Goal: Task Accomplishment & Management: Manage account settings

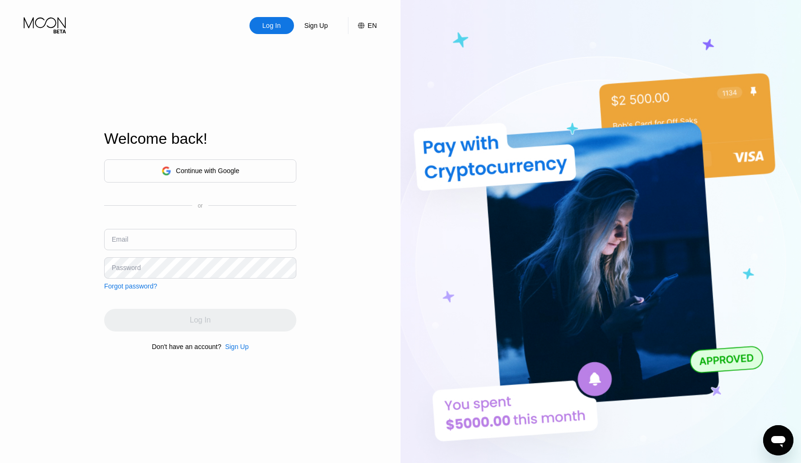
click at [222, 169] on div "Continue with Google" at bounding box center [207, 171] width 63 height 8
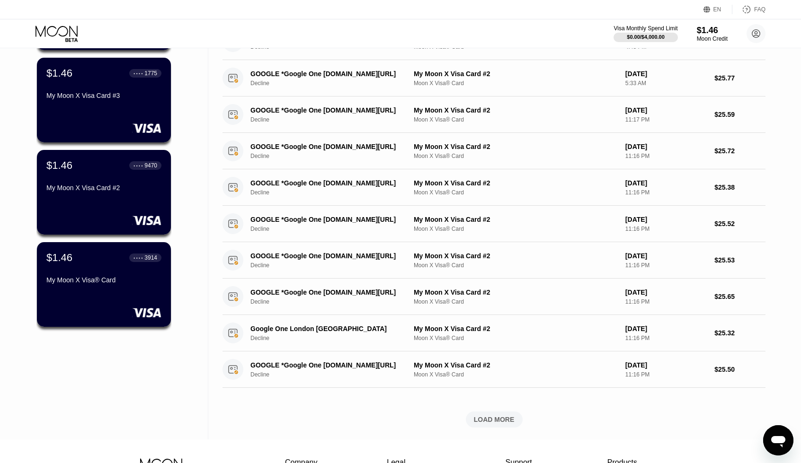
scroll to position [172, 0]
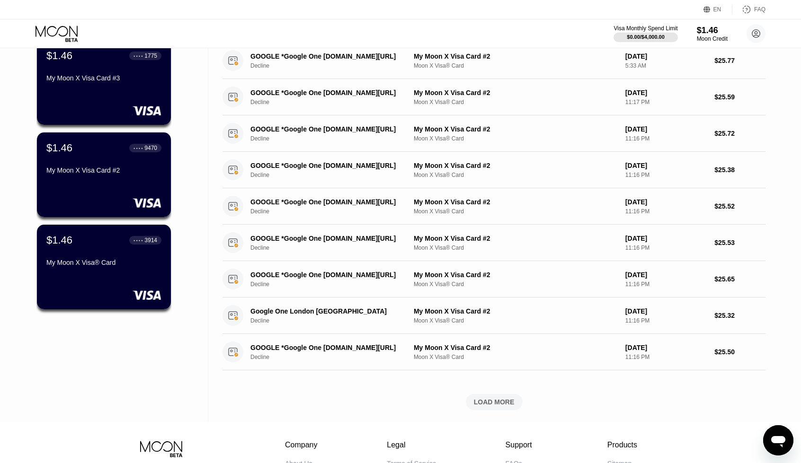
click at [491, 403] on div "LOAD MORE" at bounding box center [494, 402] width 41 height 9
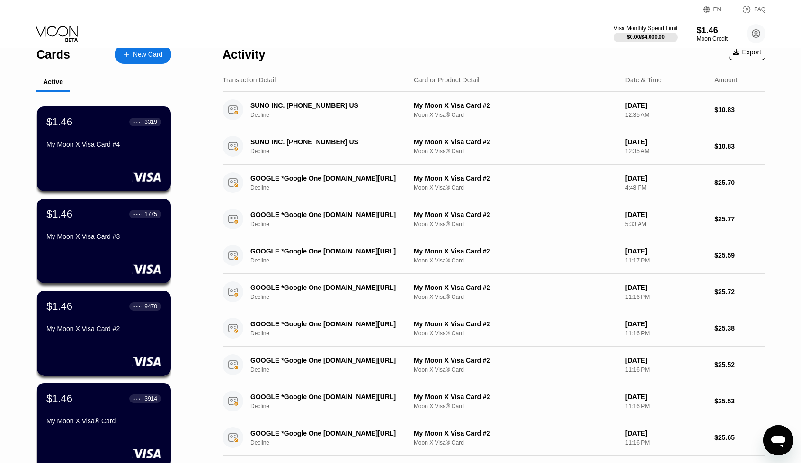
scroll to position [0, 0]
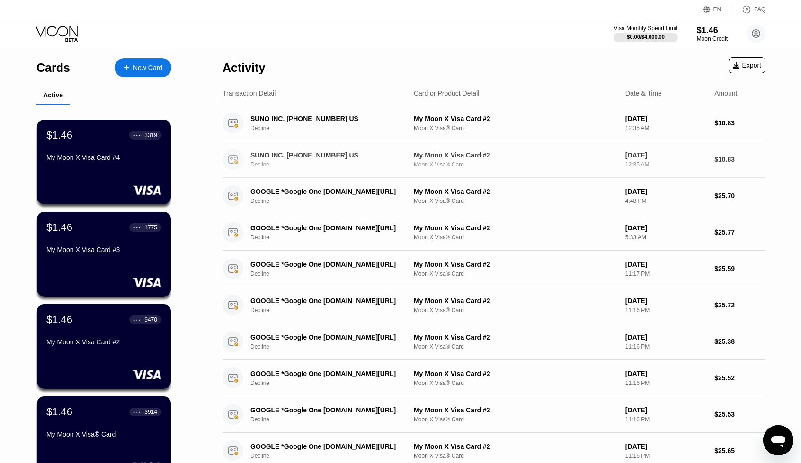
click at [489, 155] on div "My Moon X Visa Card #2" at bounding box center [516, 155] width 204 height 8
